Goal: Task Accomplishment & Management: Manage account settings

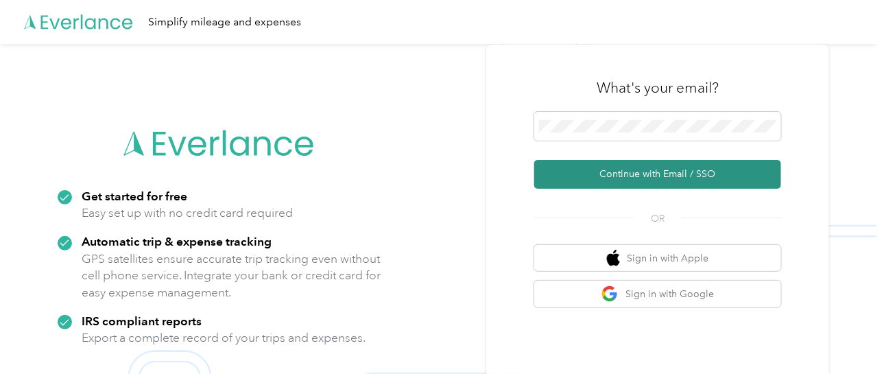
drag, startPoint x: 637, startPoint y: 176, endPoint x: 645, endPoint y: 178, distance: 7.8
click at [637, 176] on button "Continue with Email / SSO" at bounding box center [657, 174] width 247 height 29
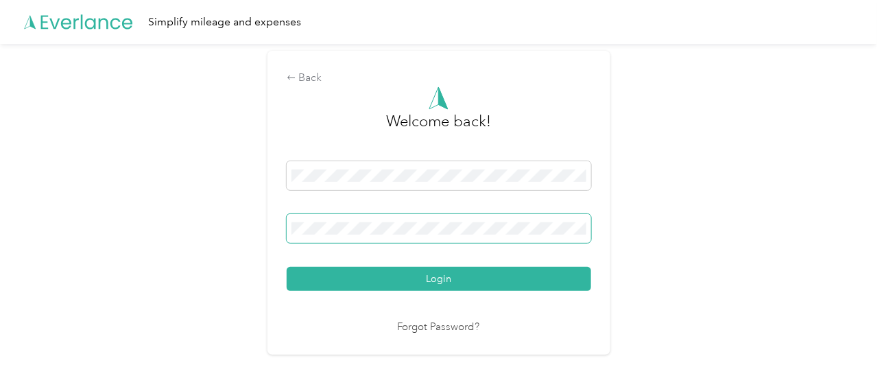
click at [287, 267] on button "Login" at bounding box center [439, 279] width 305 height 24
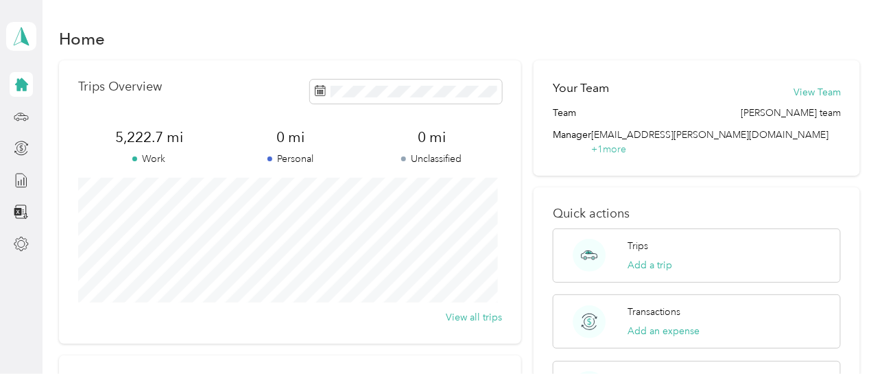
click at [22, 88] on icon at bounding box center [21, 84] width 13 height 13
click at [25, 120] on circle at bounding box center [24, 119] width 3 height 3
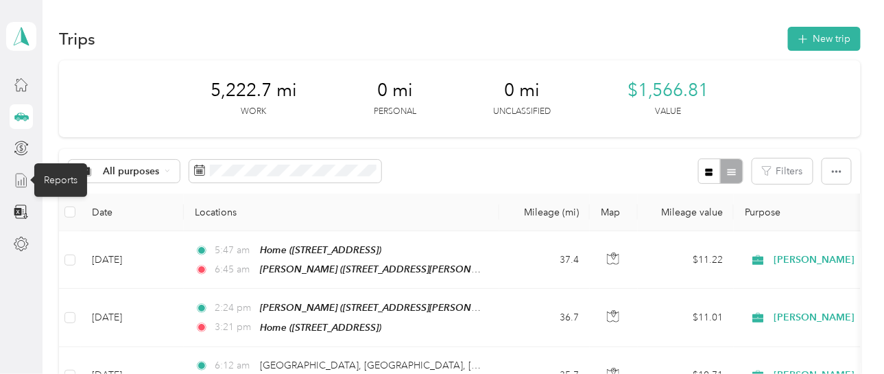
click at [22, 176] on icon at bounding box center [21, 180] width 15 height 15
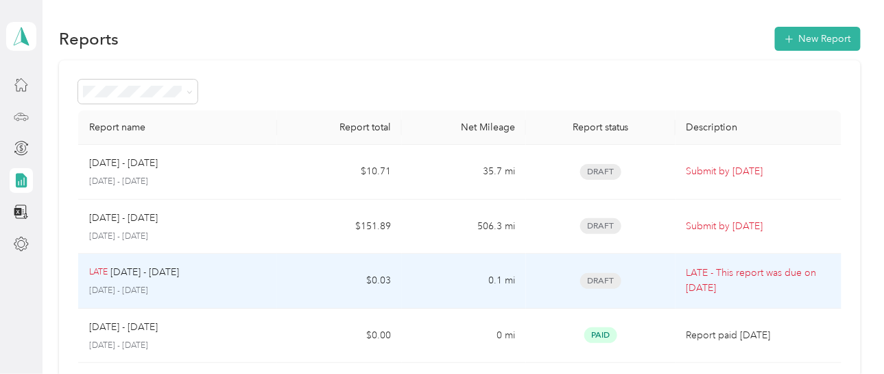
click at [597, 281] on span "Draft" at bounding box center [600, 281] width 41 height 16
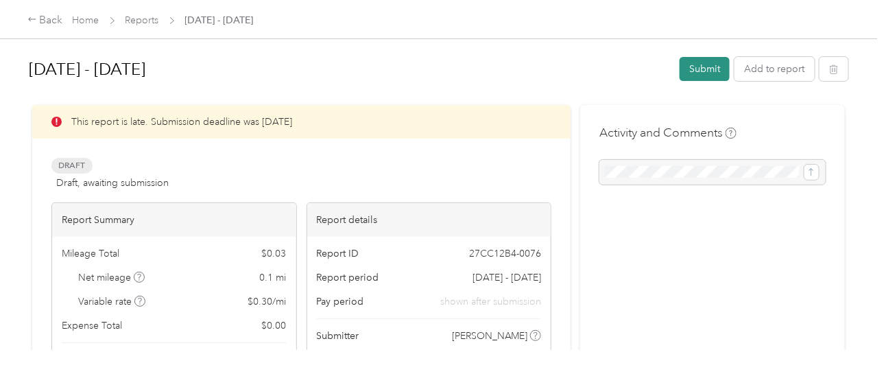
click at [698, 73] on button "Submit" at bounding box center [705, 69] width 50 height 24
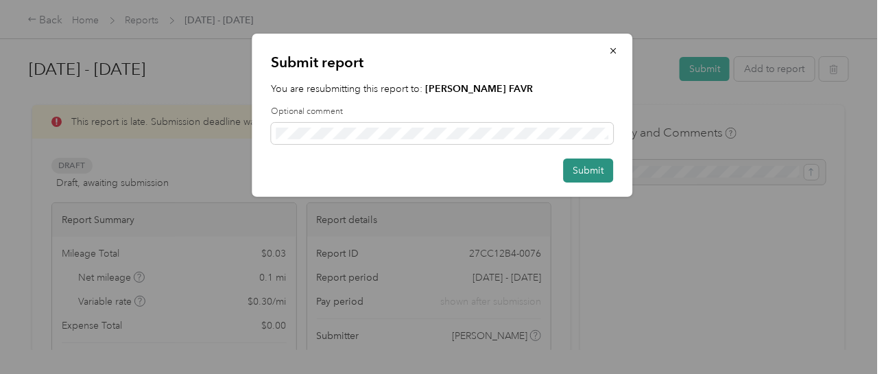
click at [580, 174] on button "Submit" at bounding box center [588, 170] width 50 height 24
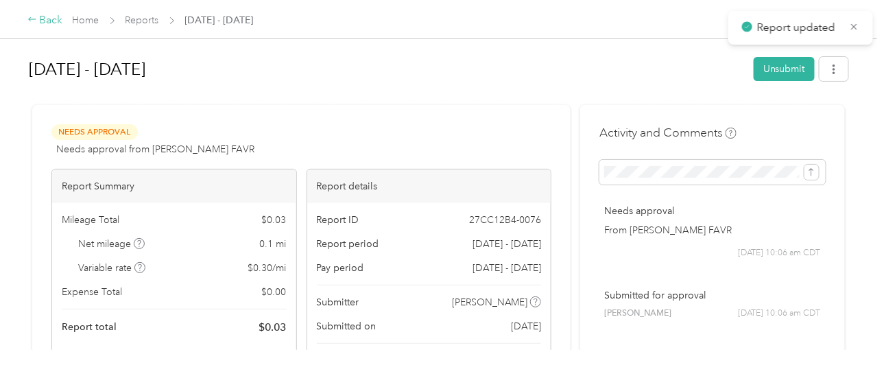
click at [37, 23] on icon at bounding box center [32, 19] width 10 height 10
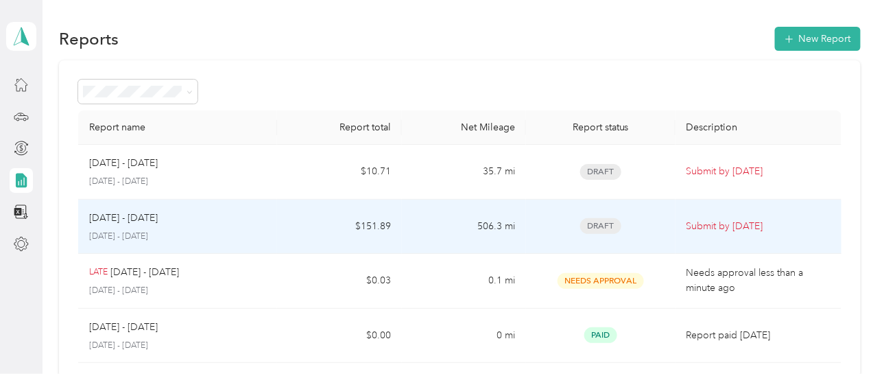
click at [593, 227] on span "Draft" at bounding box center [600, 226] width 41 height 16
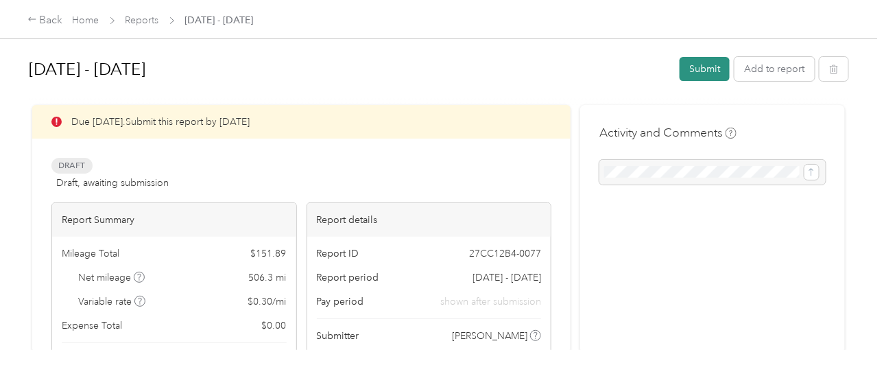
click at [696, 64] on button "Submit" at bounding box center [705, 69] width 50 height 24
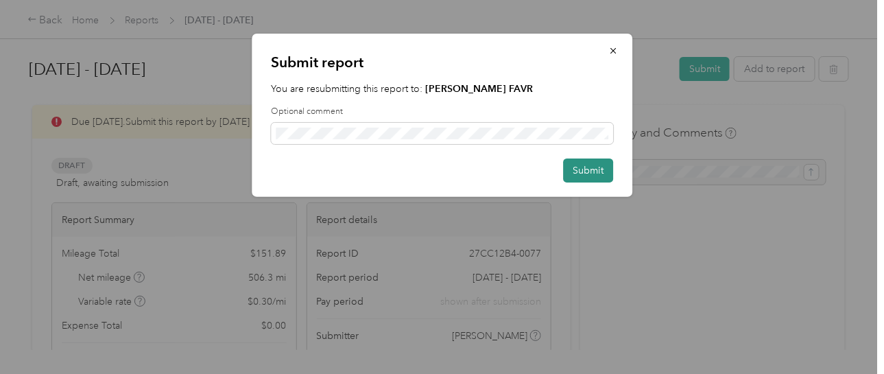
click at [584, 169] on button "Submit" at bounding box center [588, 170] width 50 height 24
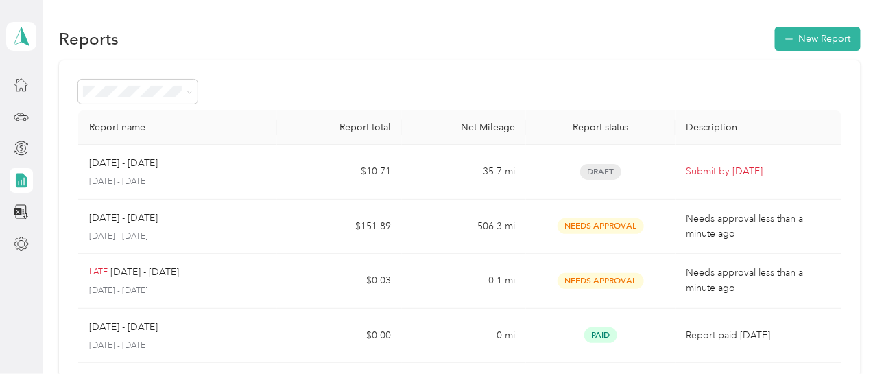
click at [667, 44] on div "Reports New Report" at bounding box center [459, 38] width 801 height 29
